Goal: Navigation & Orientation: Find specific page/section

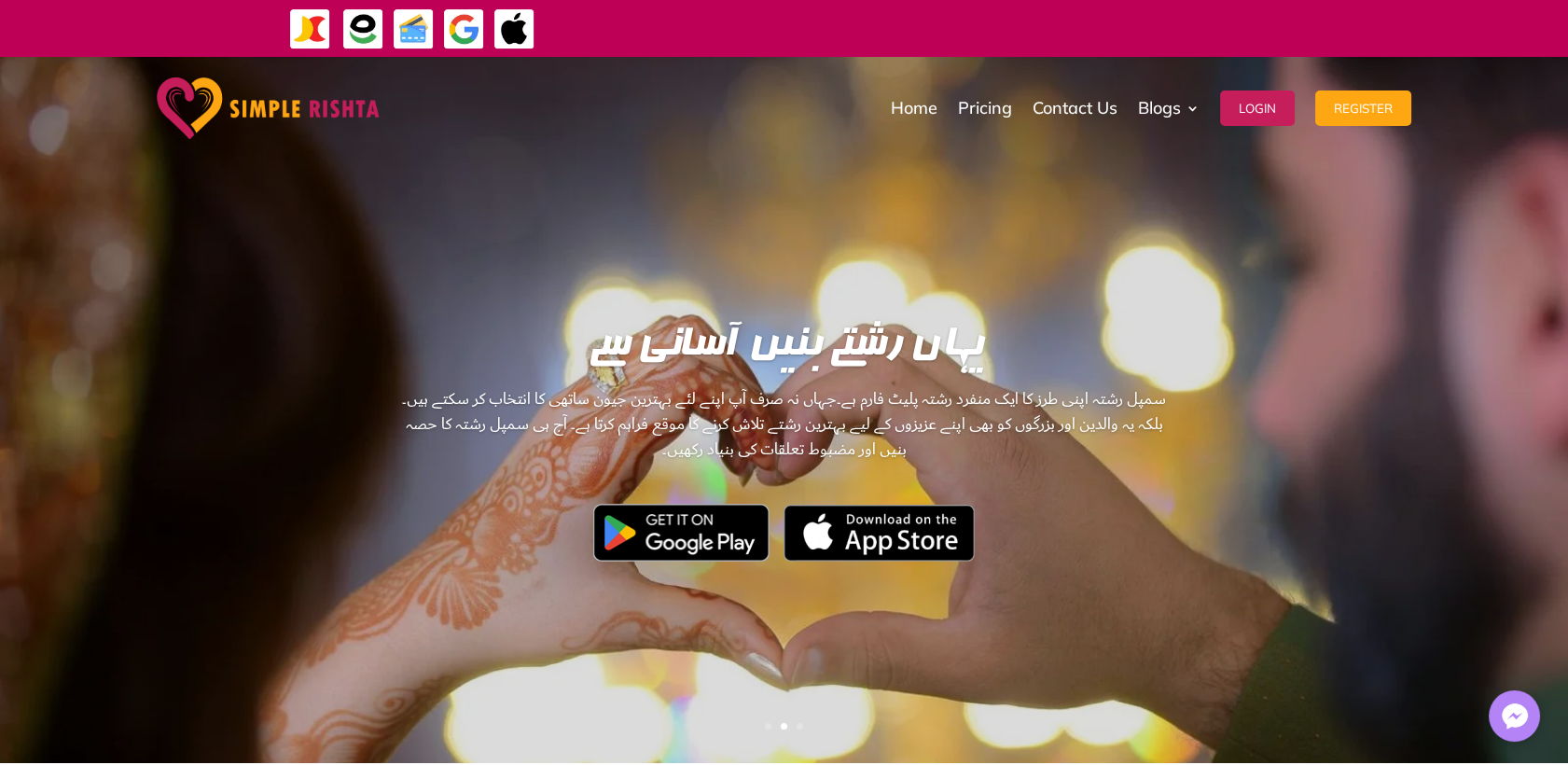
click at [750, 107] on div "Home Pricing Contact Us Blogs English Blog Urdu Blog Login Register Home Pricin…" at bounding box center [909, 108] width 1003 height 93
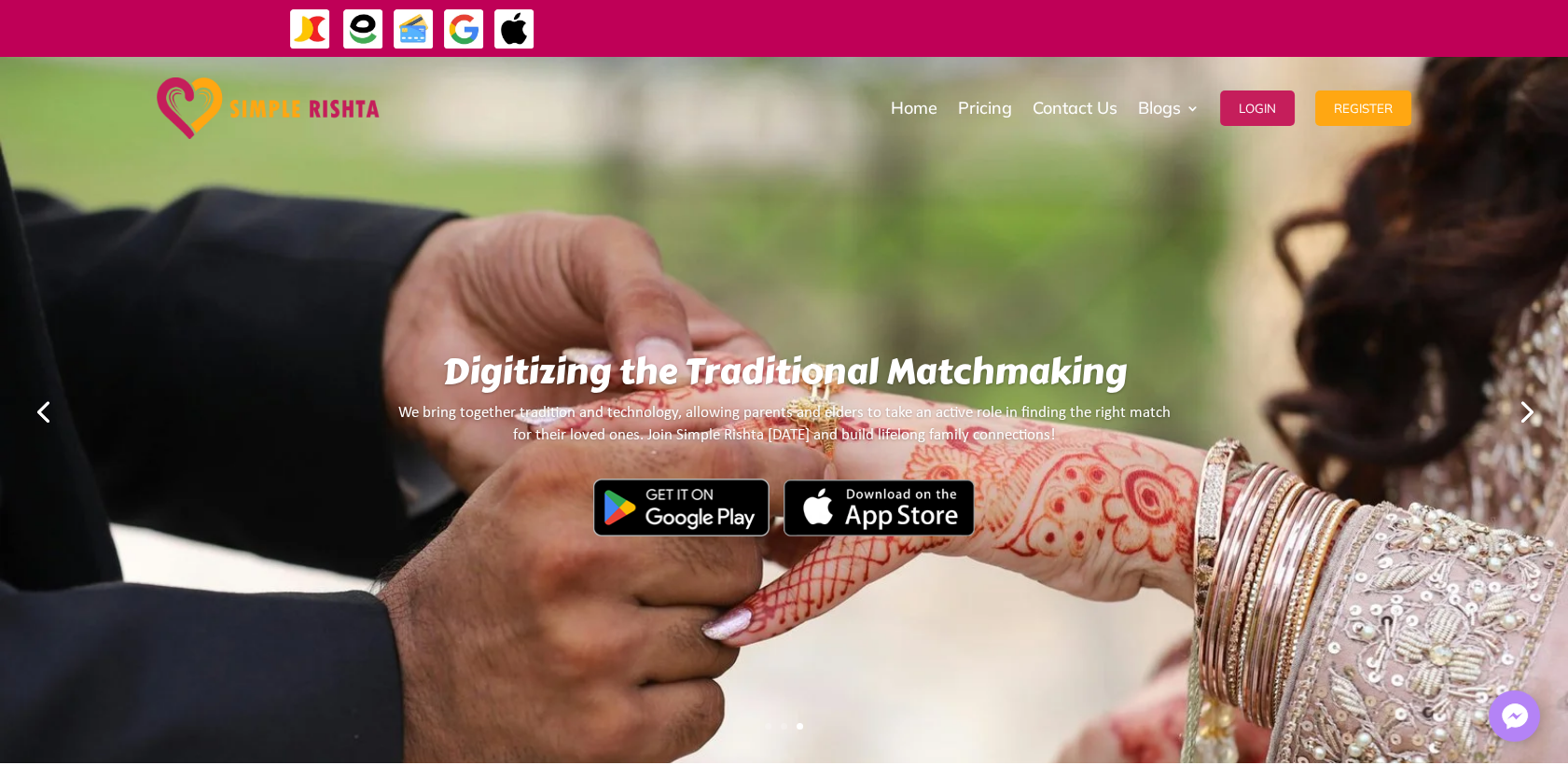
click at [39, 414] on link "Previous" at bounding box center [43, 410] width 45 height 45
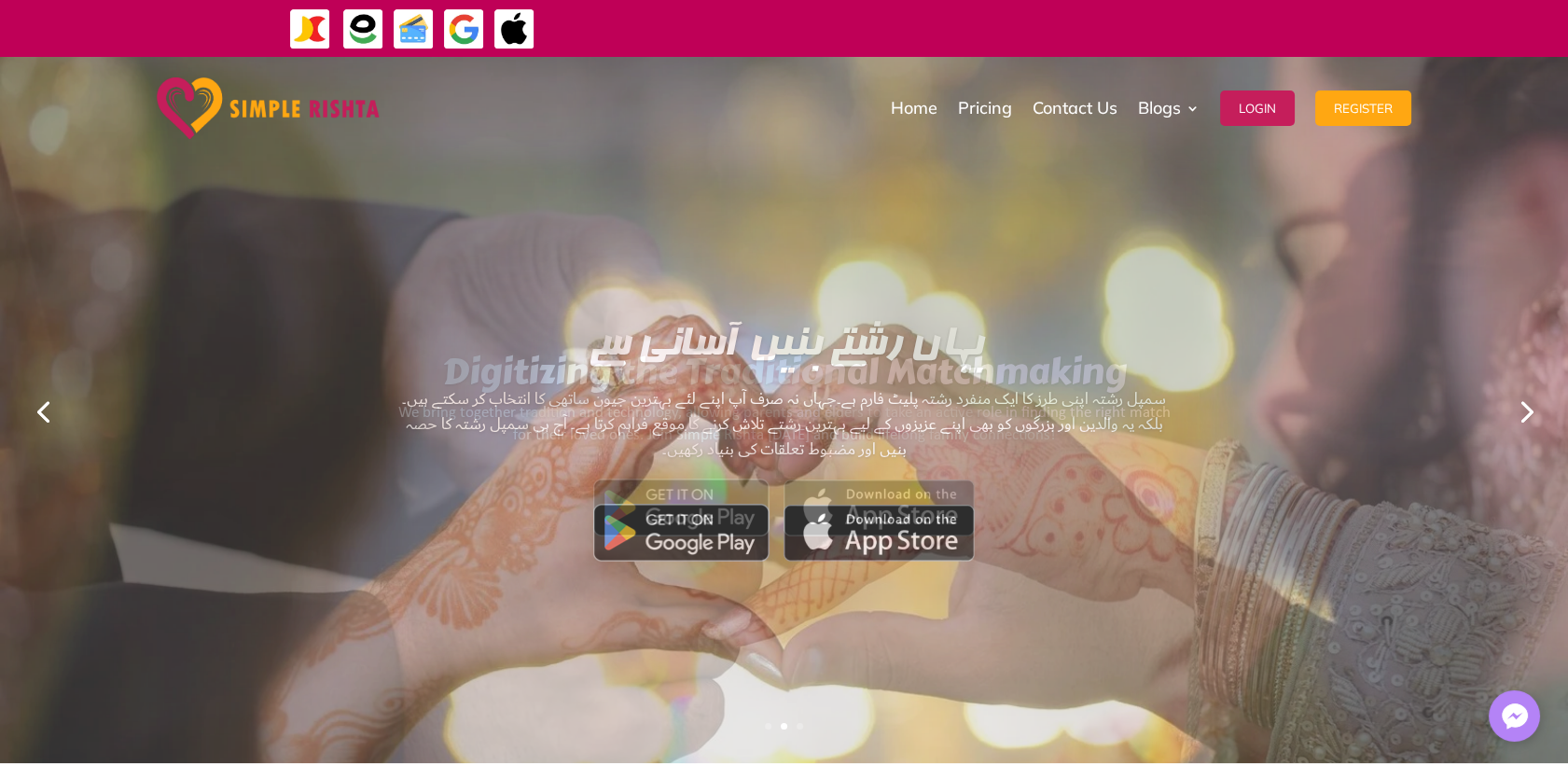
click at [39, 414] on link "Previous" at bounding box center [43, 410] width 45 height 45
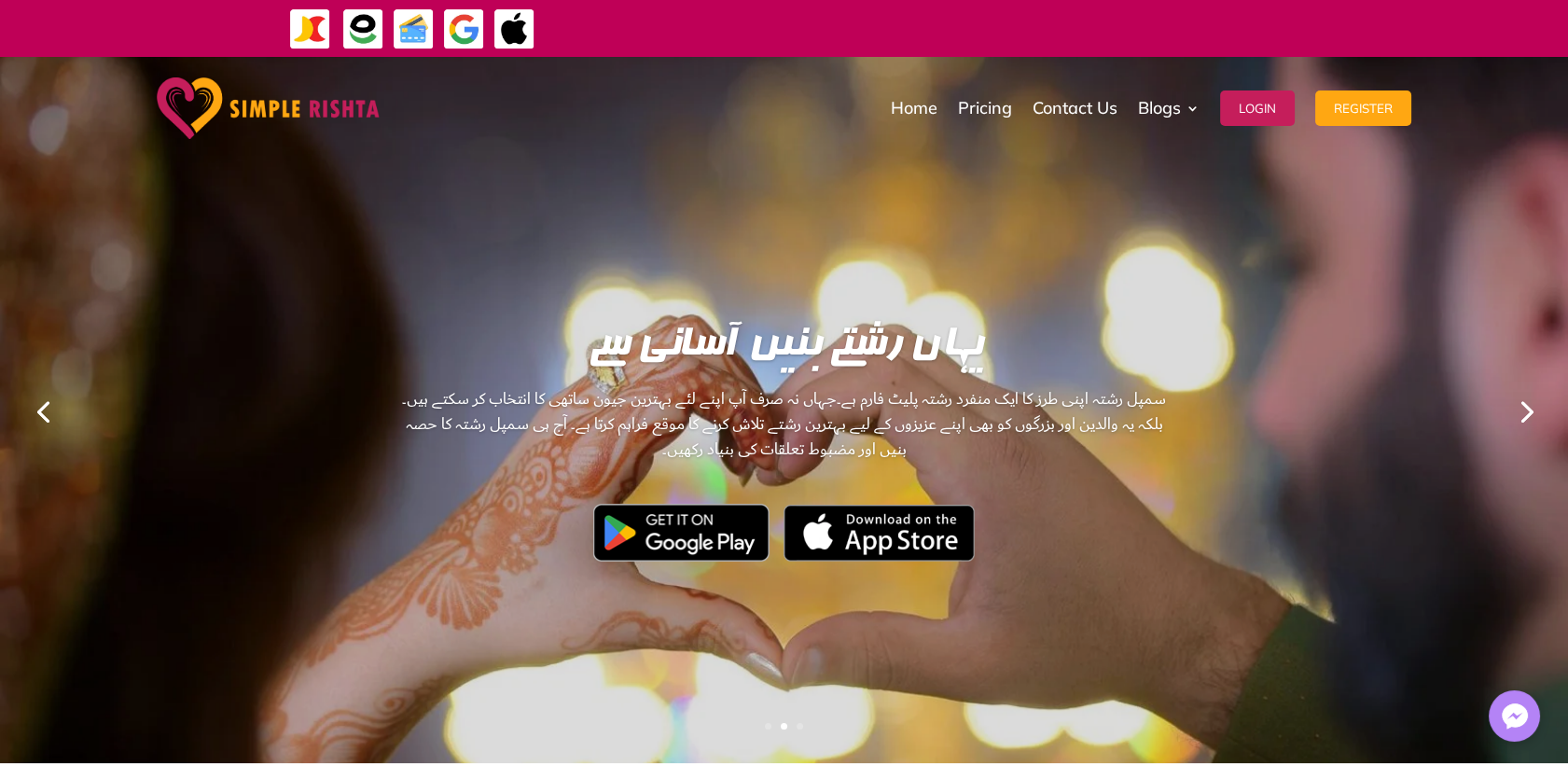
click at [39, 414] on link "Previous" at bounding box center [43, 410] width 45 height 45
click at [50, 407] on link "Previous" at bounding box center [43, 410] width 45 height 45
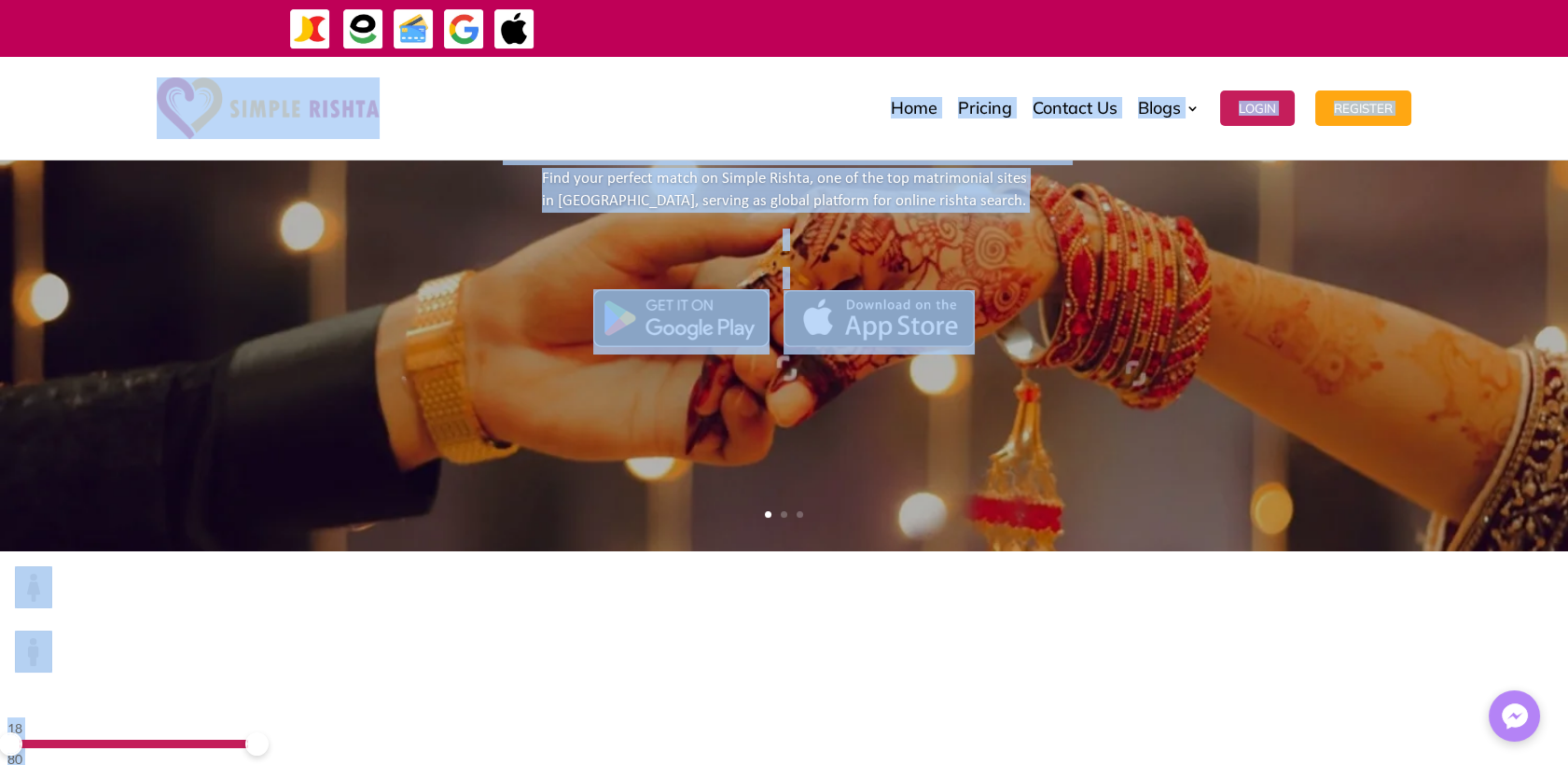
scroll to position [316, 0]
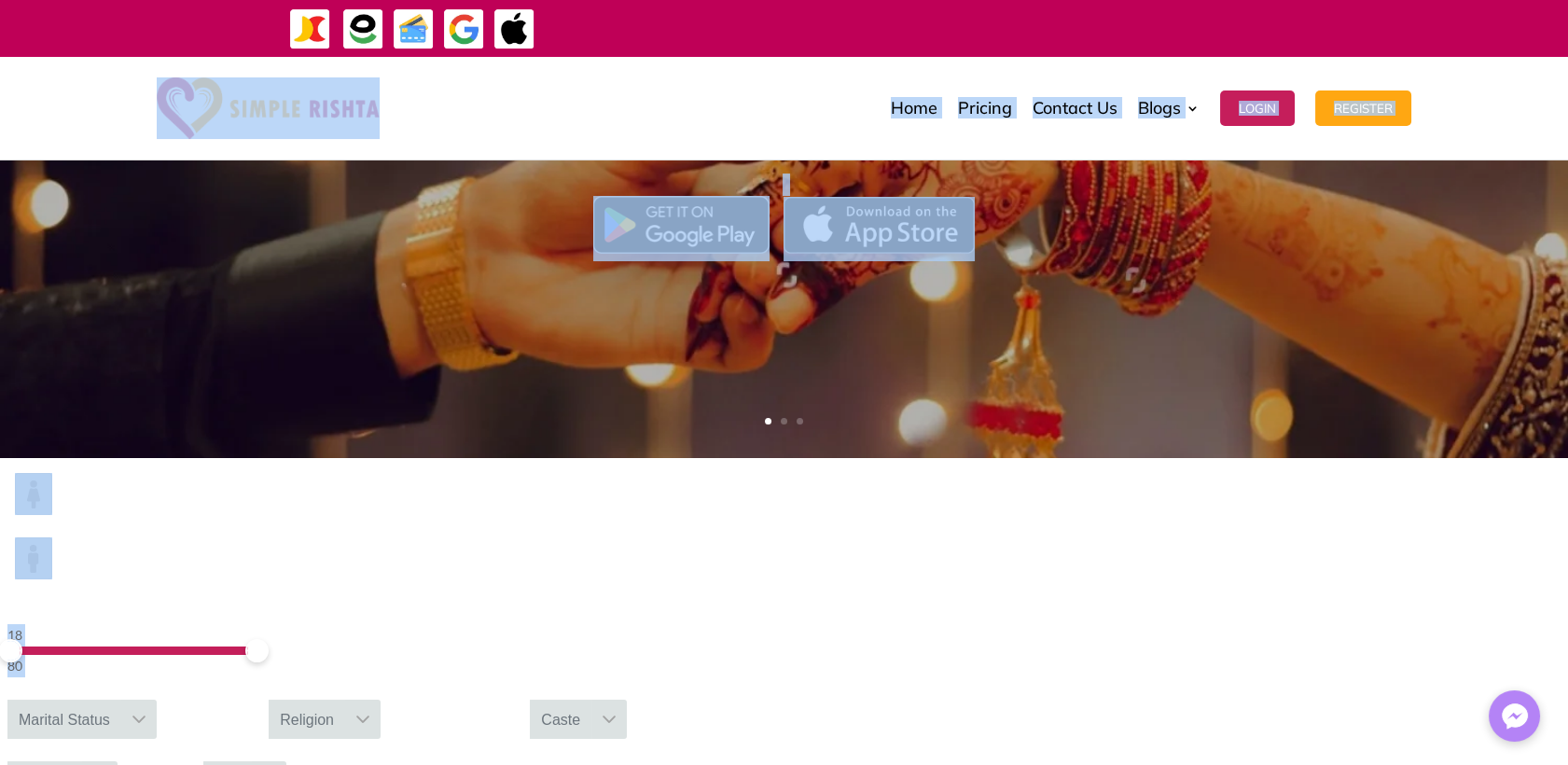
drag, startPoint x: 23, startPoint y: 64, endPoint x: 1528, endPoint y: 759, distance: 1657.7
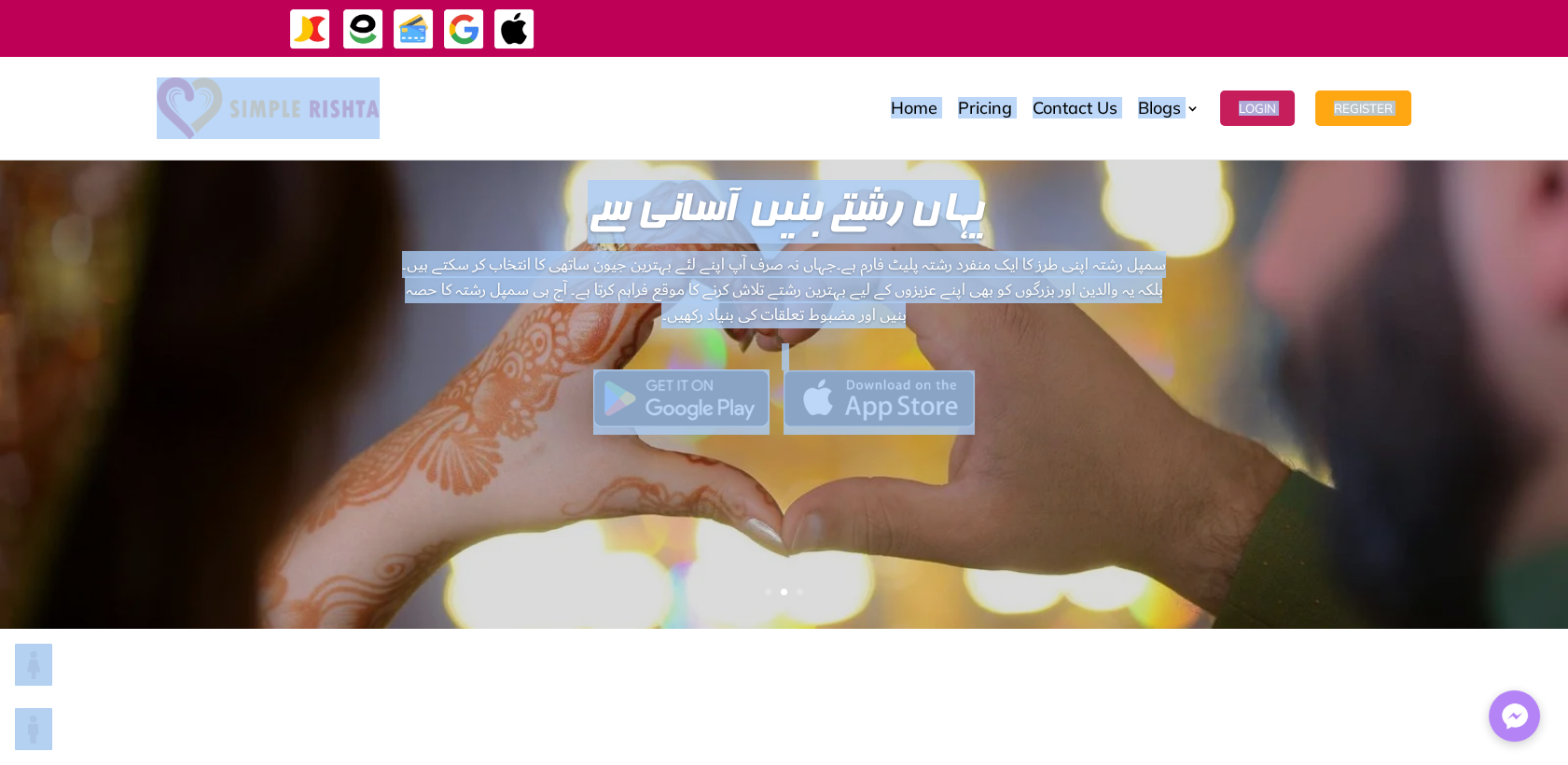
scroll to position [0, 0]
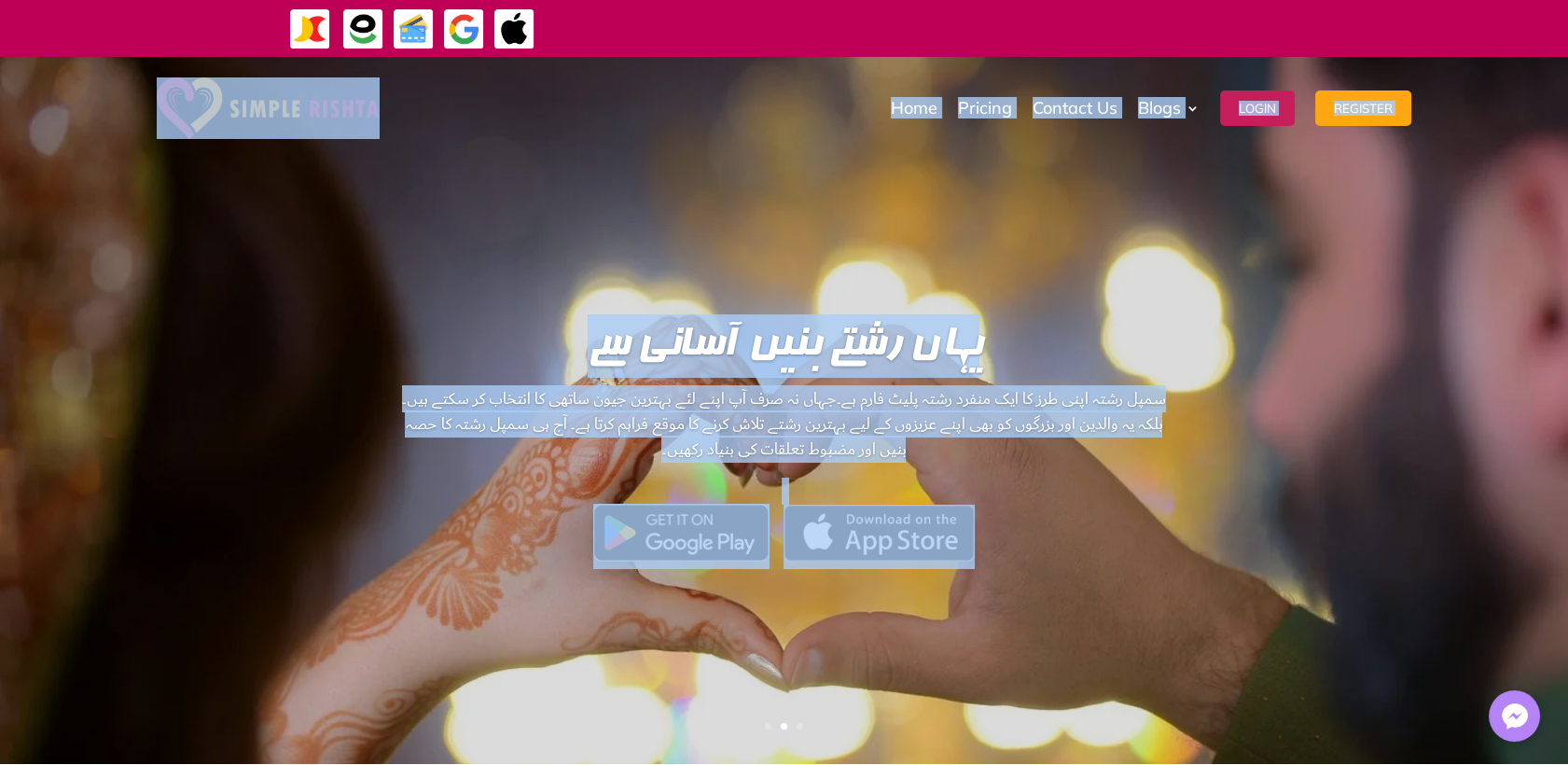
click at [1390, 494] on div at bounding box center [784, 410] width 1568 height 708
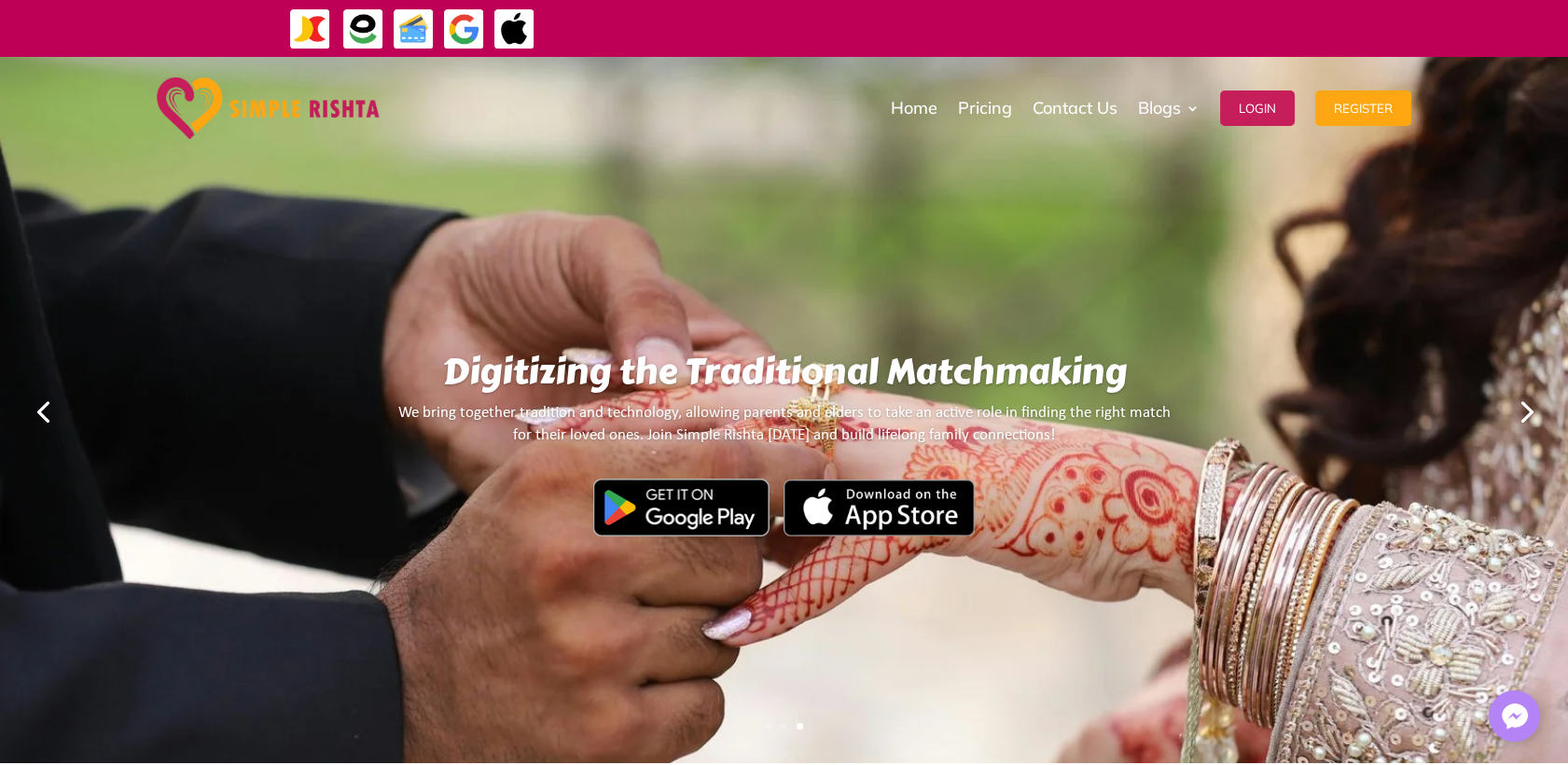
click at [169, 389] on div "Digitizing the Traditional Matchmaking We bring together tradition and technolo…" at bounding box center [784, 410] width 1568 height 708
click at [43, 414] on link "Previous" at bounding box center [43, 410] width 45 height 45
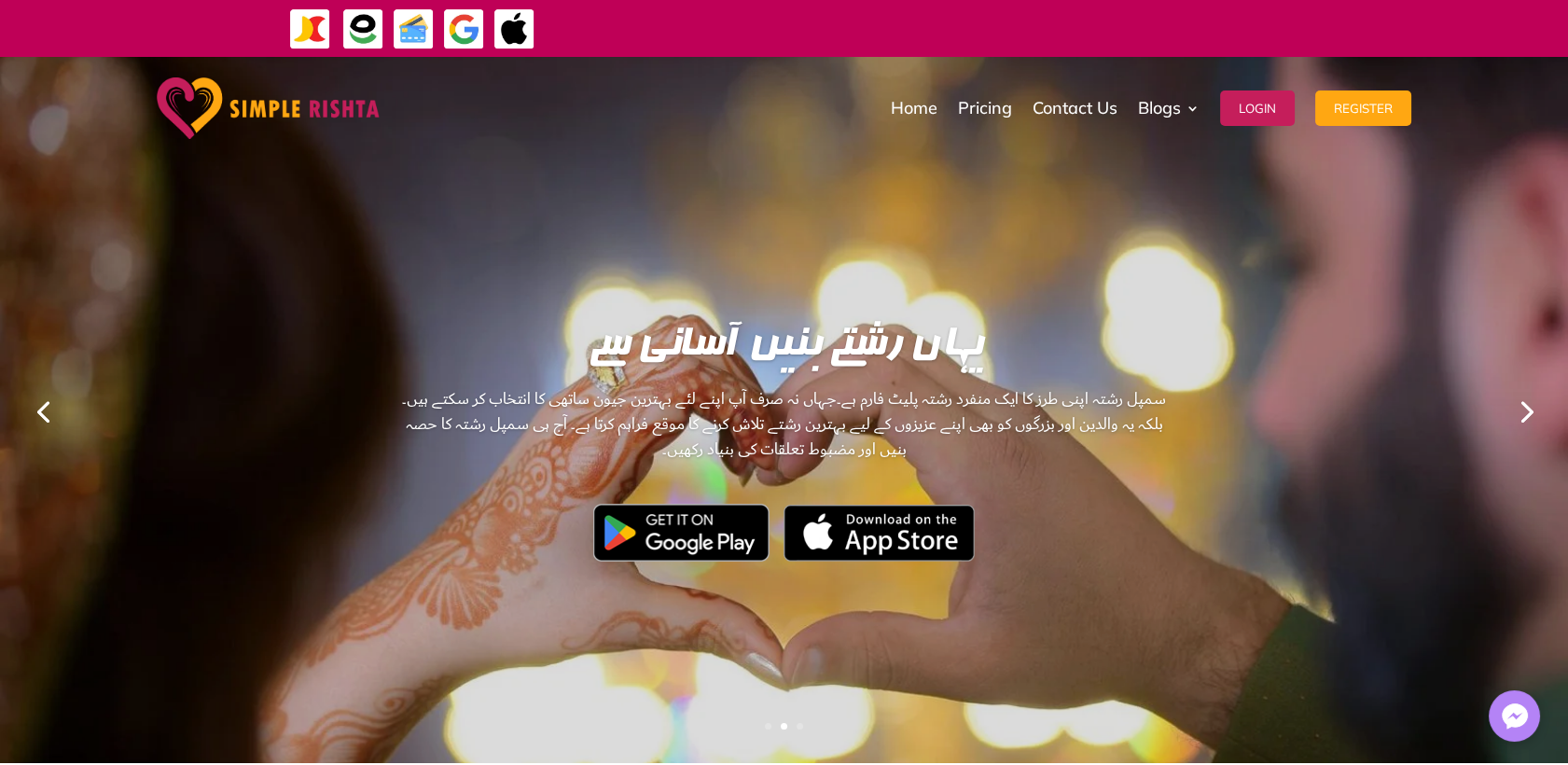
click at [43, 414] on link "Previous" at bounding box center [43, 410] width 45 height 45
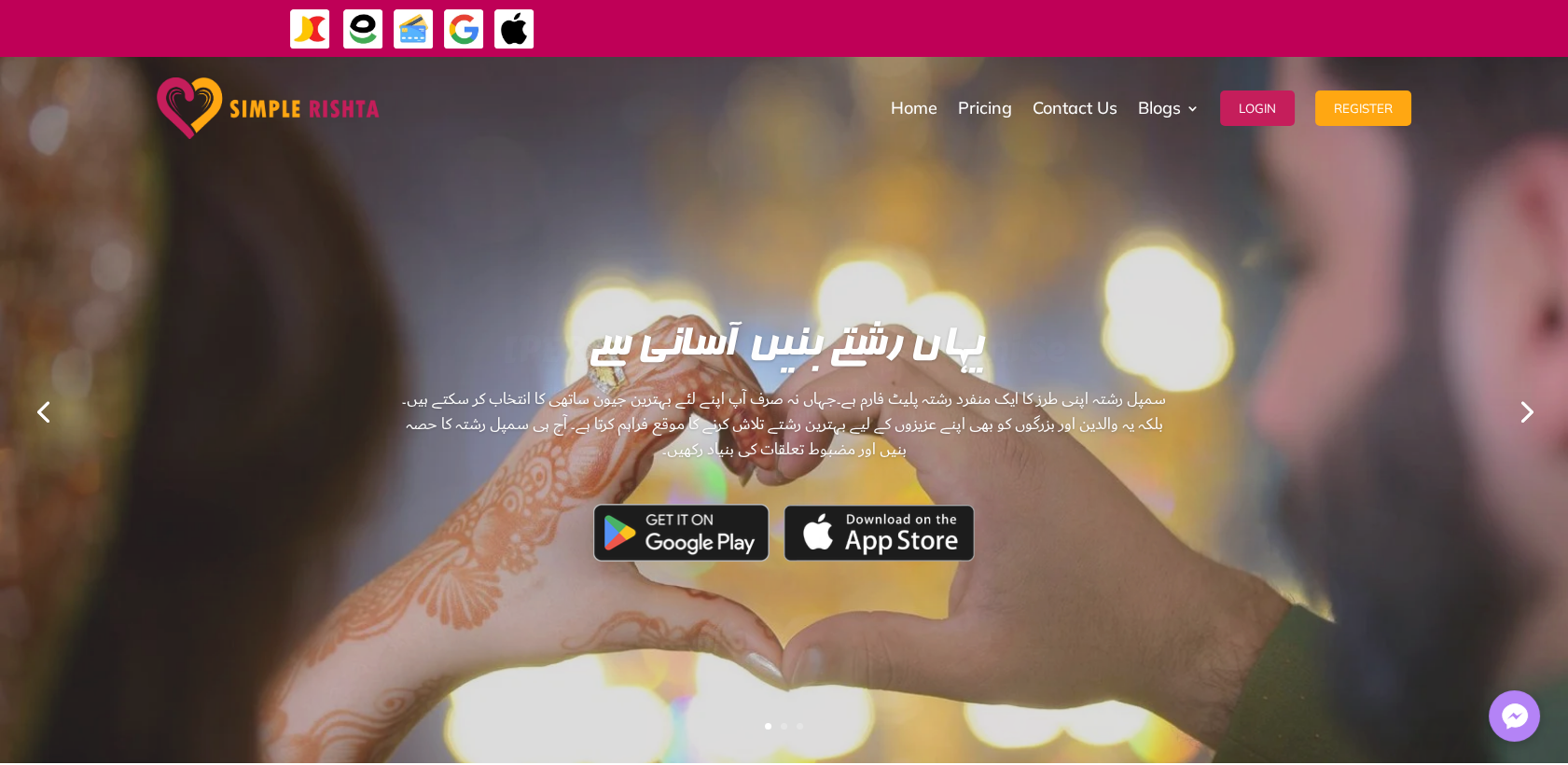
click at [43, 414] on link "Previous" at bounding box center [43, 410] width 45 height 45
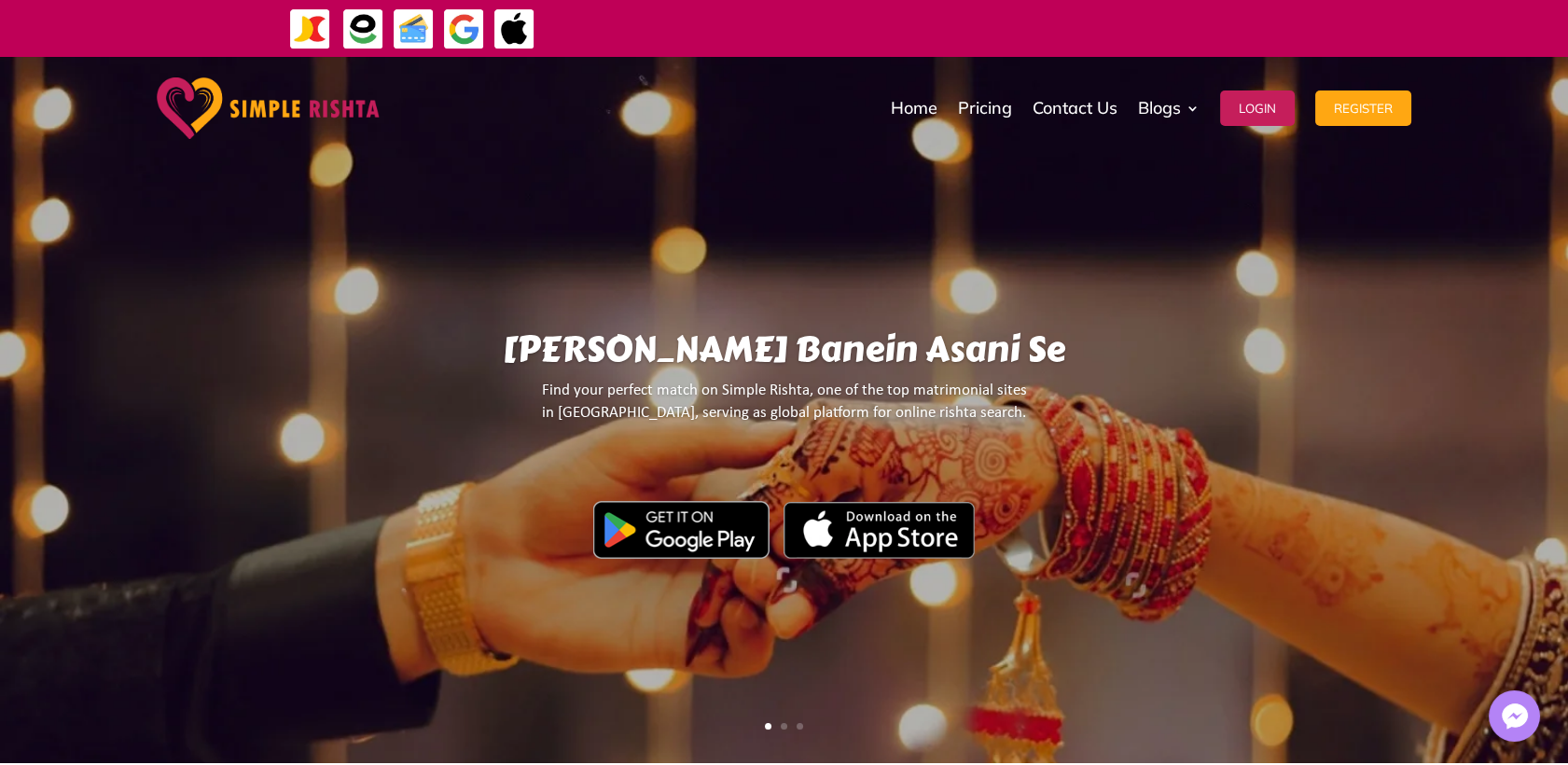
click at [41, 56] on div "ایپ میں پیمنٹ صرف گوگل پے اور ایپل پے کے ذریعے ممکن ہے۔ جاز کیش ، ایزی پیسہ یا …" at bounding box center [784, 28] width 1568 height 56
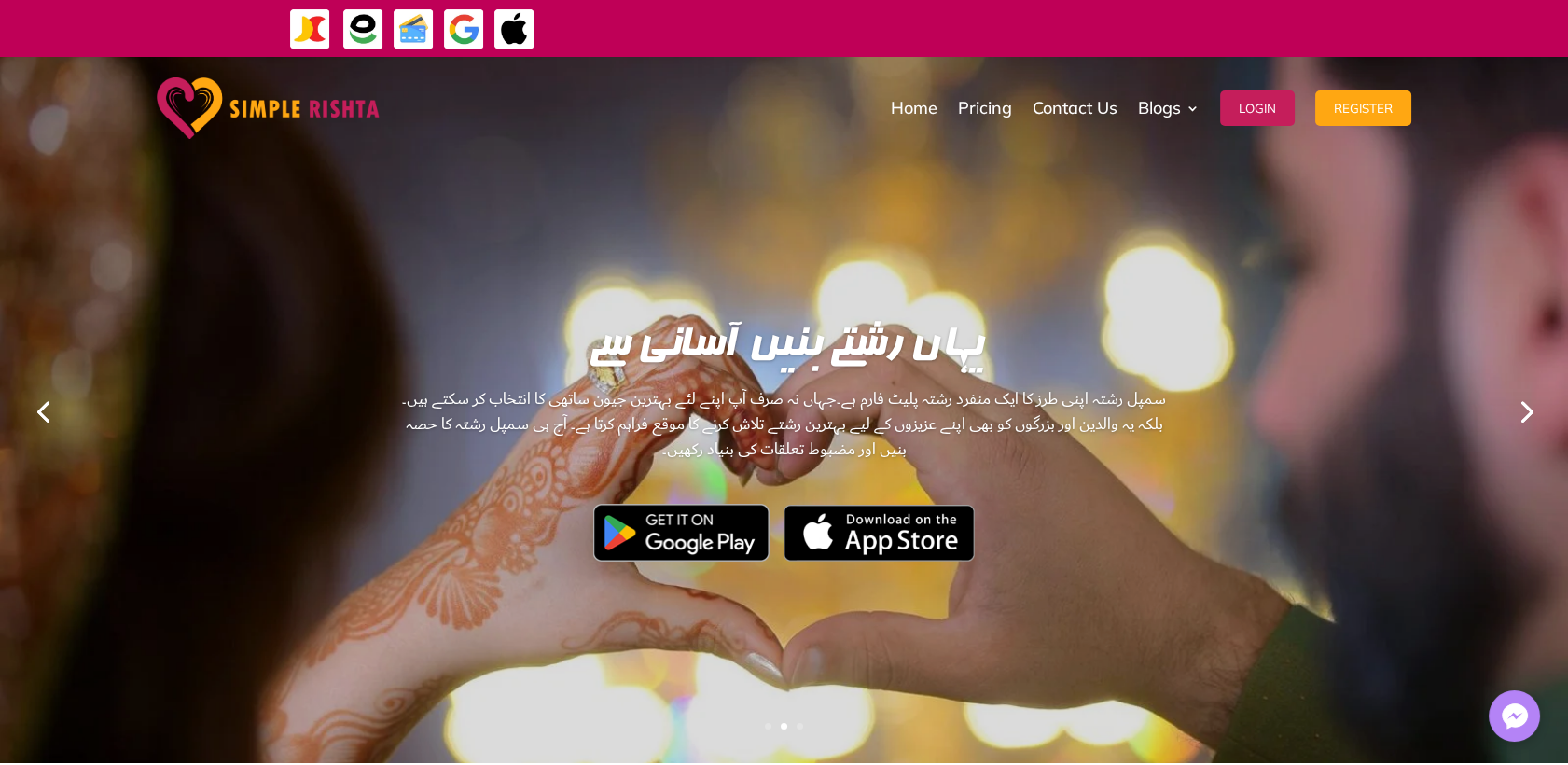
click at [36, 406] on link "Previous" at bounding box center [43, 410] width 45 height 45
click at [252, 277] on div at bounding box center [784, 410] width 1568 height 708
click at [42, 411] on link "Previous" at bounding box center [43, 410] width 45 height 45
